Goal: Go to known website: Access a specific website the user already knows

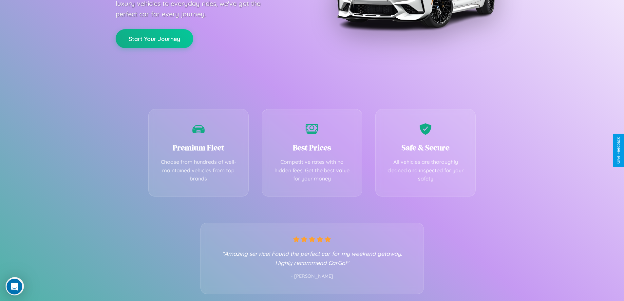
scroll to position [129, 0]
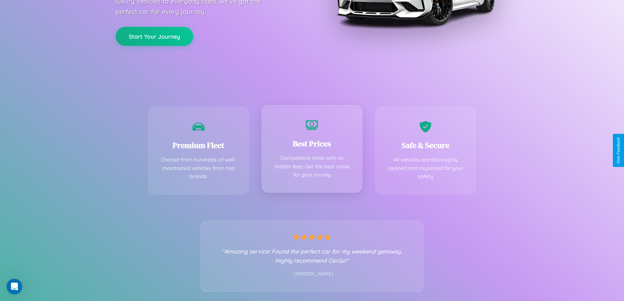
click at [312, 150] on div "Best Prices Competitive rates with no hidden fees. Get the best value for your …" at bounding box center [312, 148] width 100 height 87
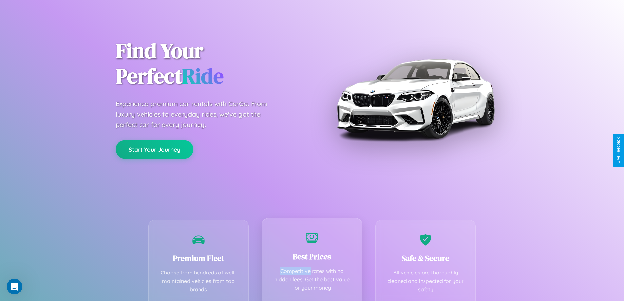
scroll to position [0, 0]
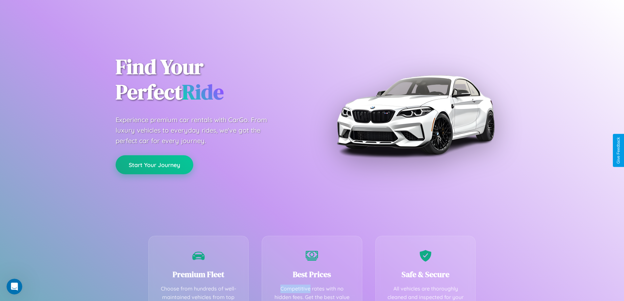
click at [154, 165] on button "Start Your Journey" at bounding box center [155, 164] width 78 height 19
click at [154, 164] on button "Start Your Journey" at bounding box center [155, 164] width 78 height 19
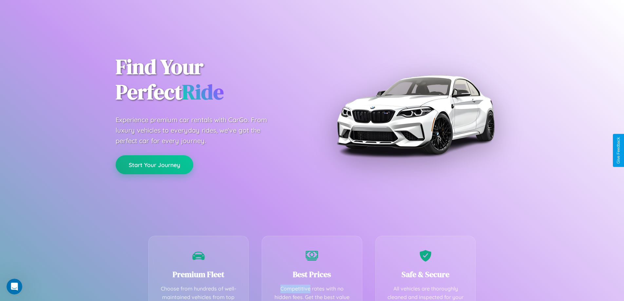
click at [154, 164] on button "Start Your Journey" at bounding box center [155, 164] width 78 height 19
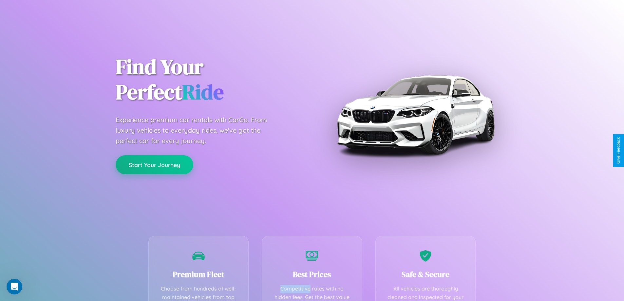
click at [154, 164] on button "Start Your Journey" at bounding box center [155, 164] width 78 height 19
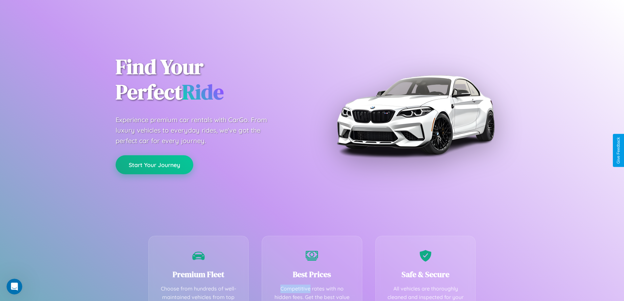
click at [154, 164] on button "Start Your Journey" at bounding box center [155, 164] width 78 height 19
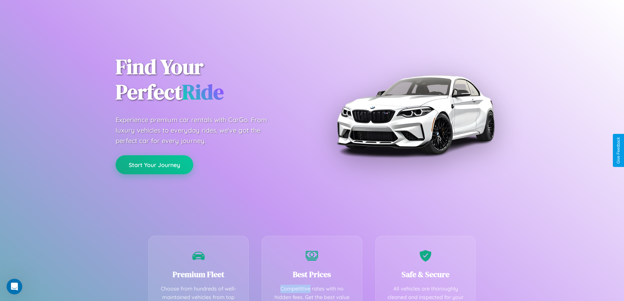
click at [154, 164] on button "Start Your Journey" at bounding box center [155, 164] width 78 height 19
